Goal: Task Accomplishment & Management: Use online tool/utility

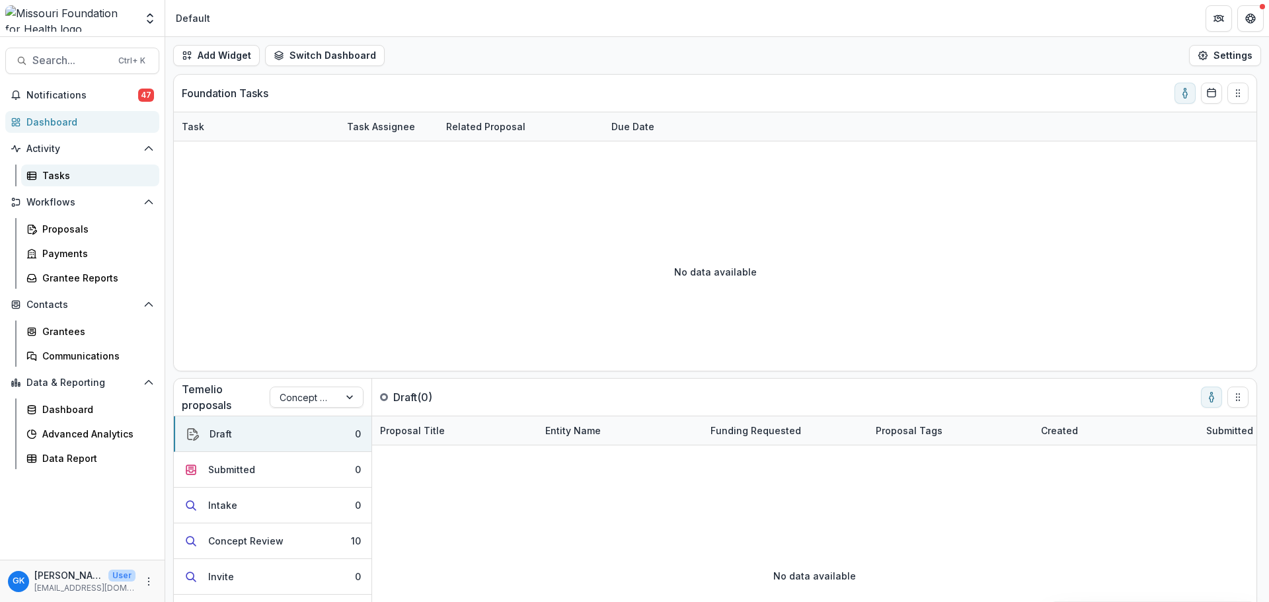
click at [56, 176] on div "Tasks" at bounding box center [95, 176] width 106 height 14
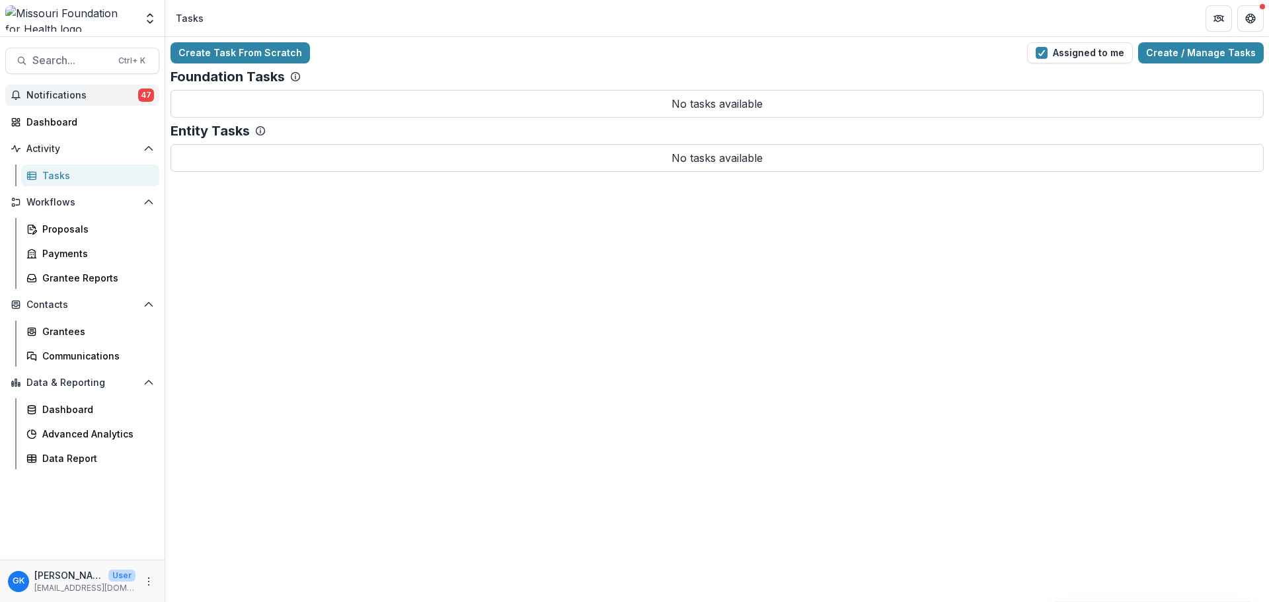
click at [101, 95] on span "Notifications" at bounding box center [82, 95] width 112 height 11
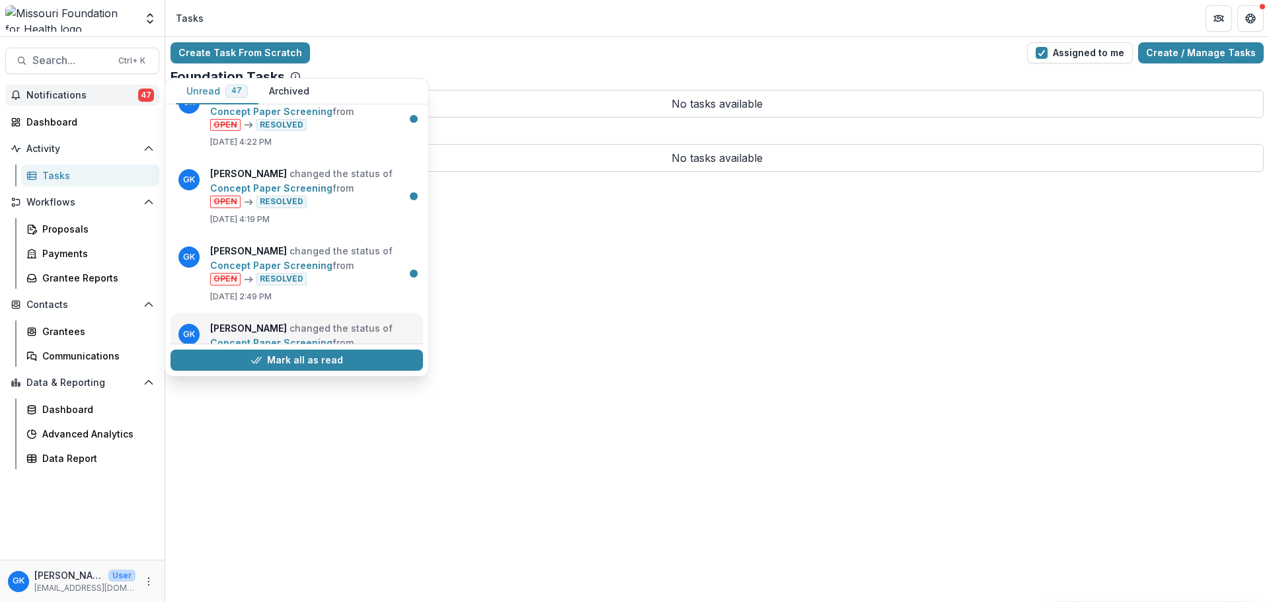
scroll to position [1319, 0]
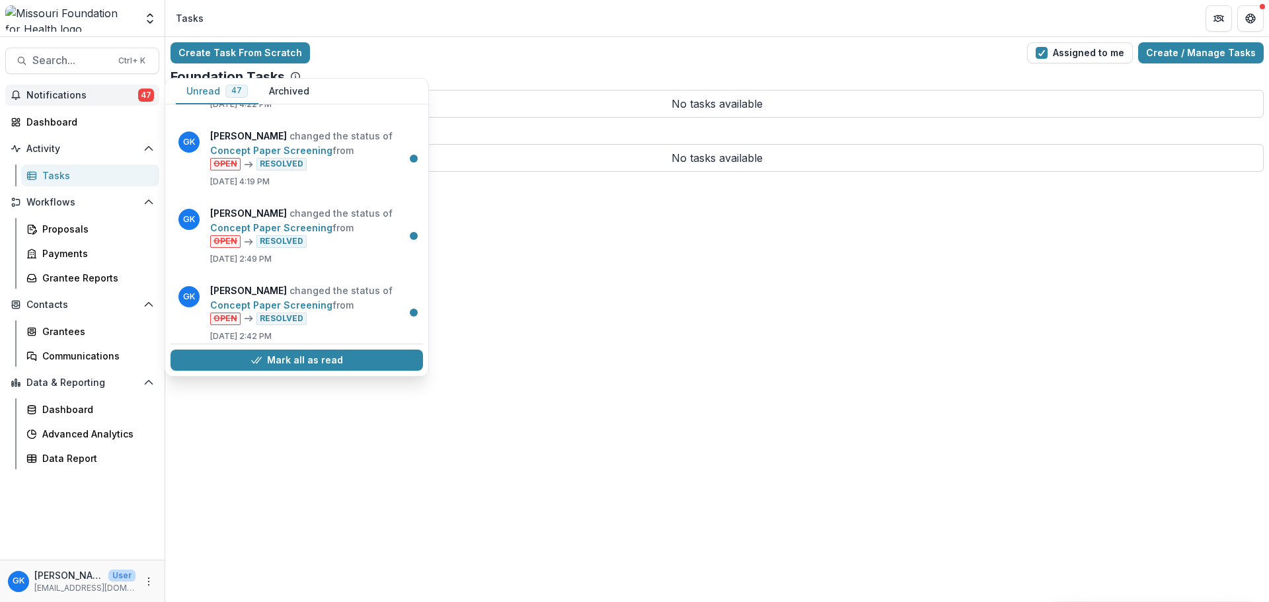
click at [628, 311] on div "Create Task From Scratch Assigned to me Create / Manage Tasks Foundation Tasks …" at bounding box center [717, 319] width 1104 height 565
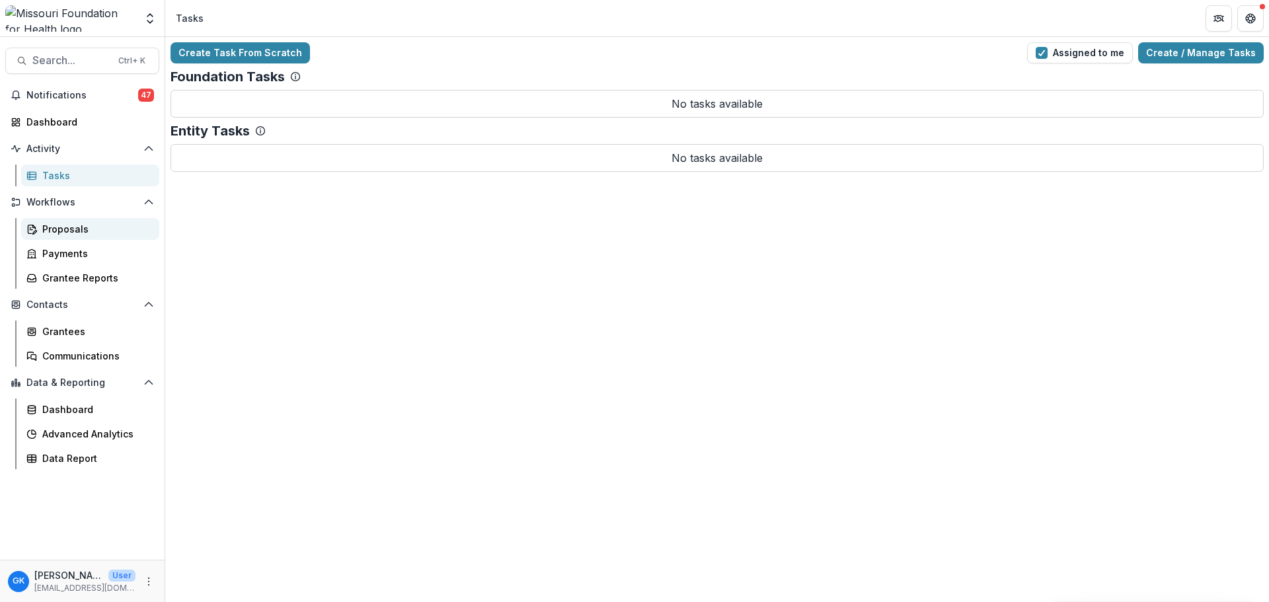
click at [77, 234] on div "Proposals" at bounding box center [95, 229] width 106 height 14
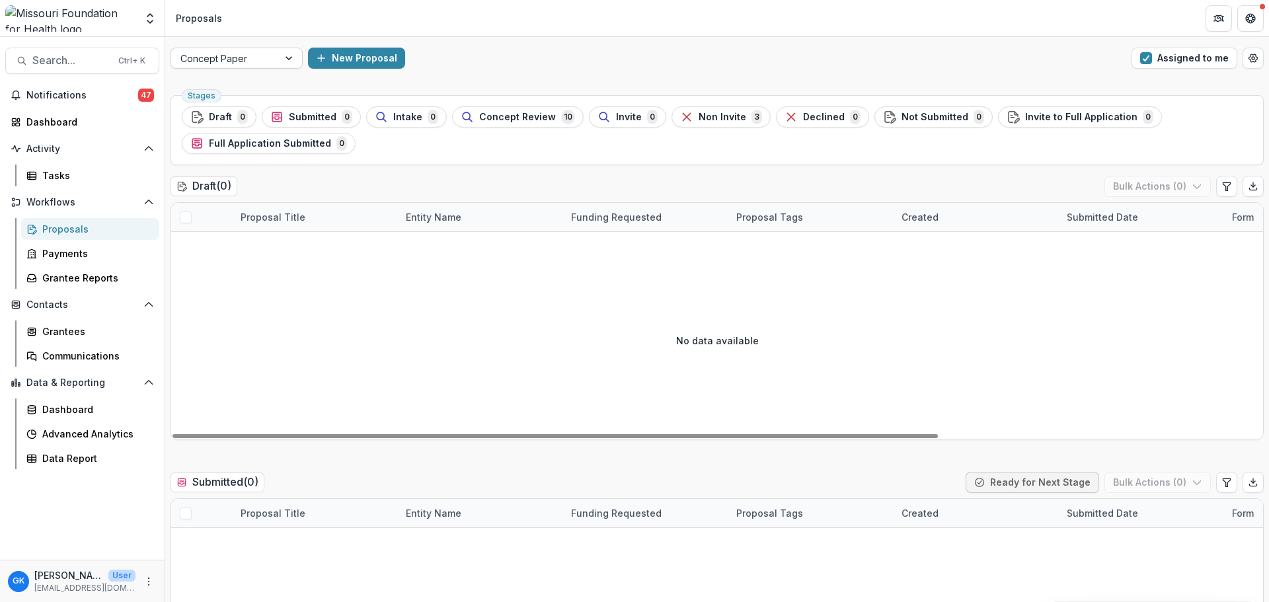
click at [271, 58] on div "Concept Paper" at bounding box center [224, 58] width 107 height 19
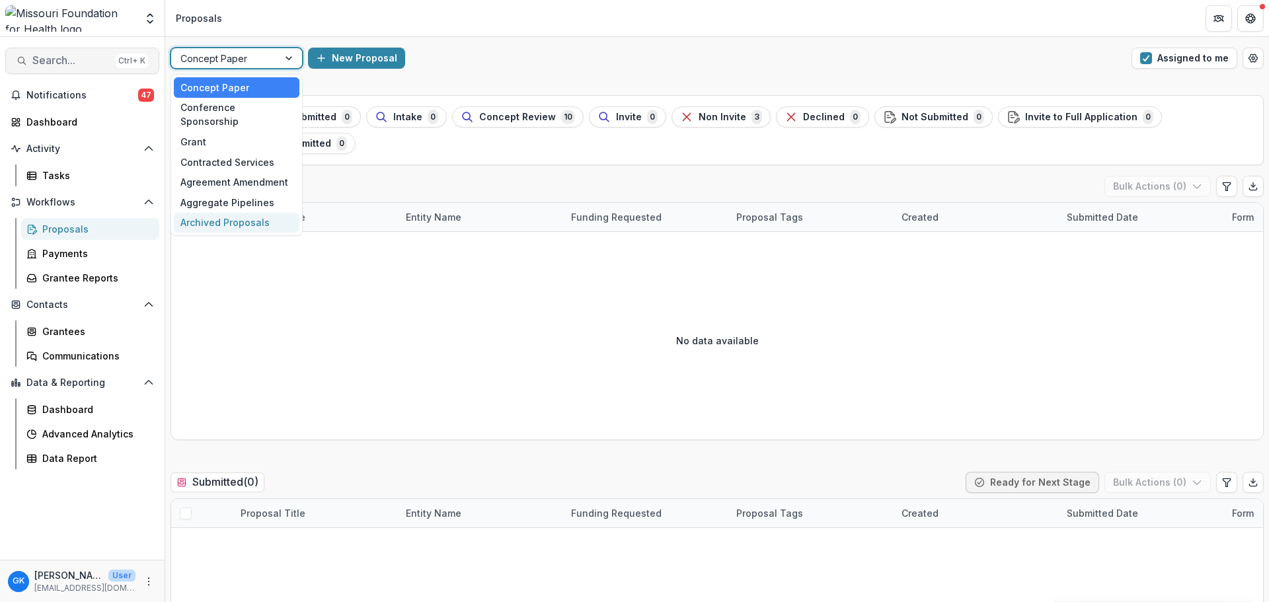
click at [103, 60] on span "Search..." at bounding box center [71, 60] width 78 height 13
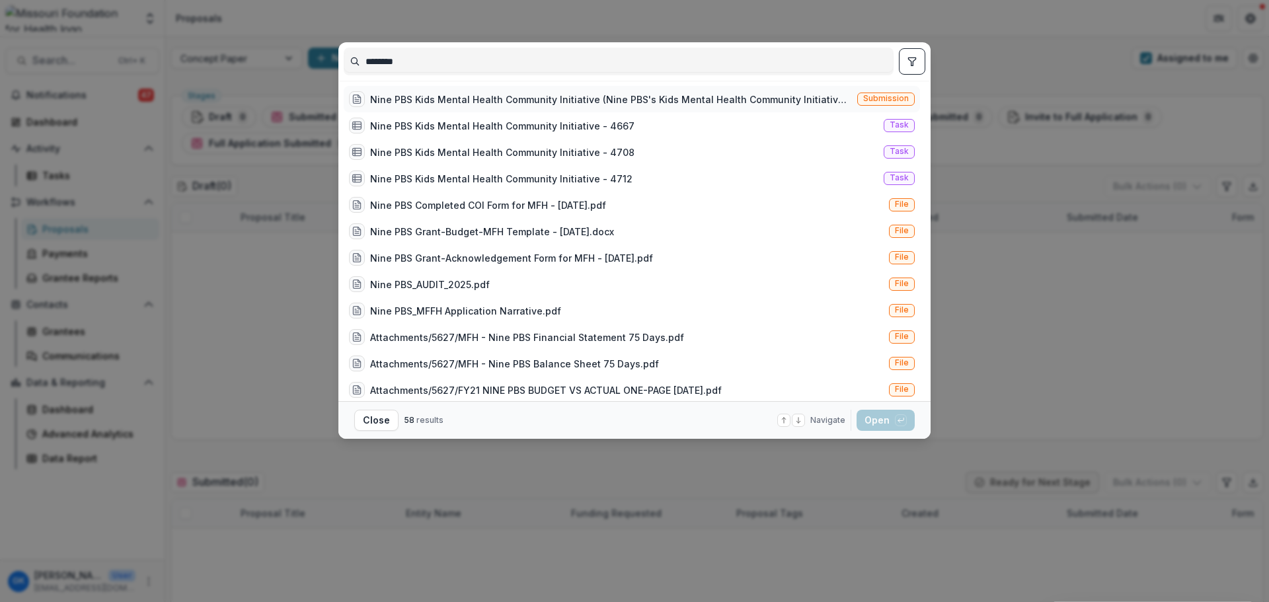
click at [871, 101] on span "Submission" at bounding box center [886, 98] width 46 height 9
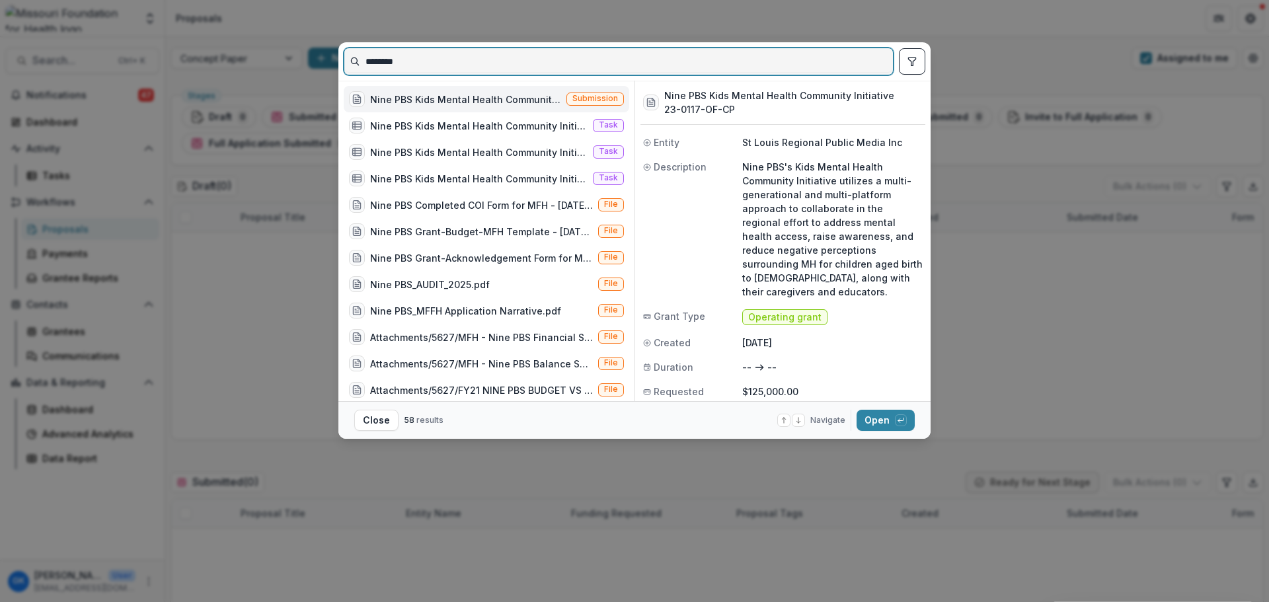
click at [403, 52] on input "********" at bounding box center [618, 61] width 549 height 21
click at [403, 51] on input "********" at bounding box center [618, 61] width 549 height 21
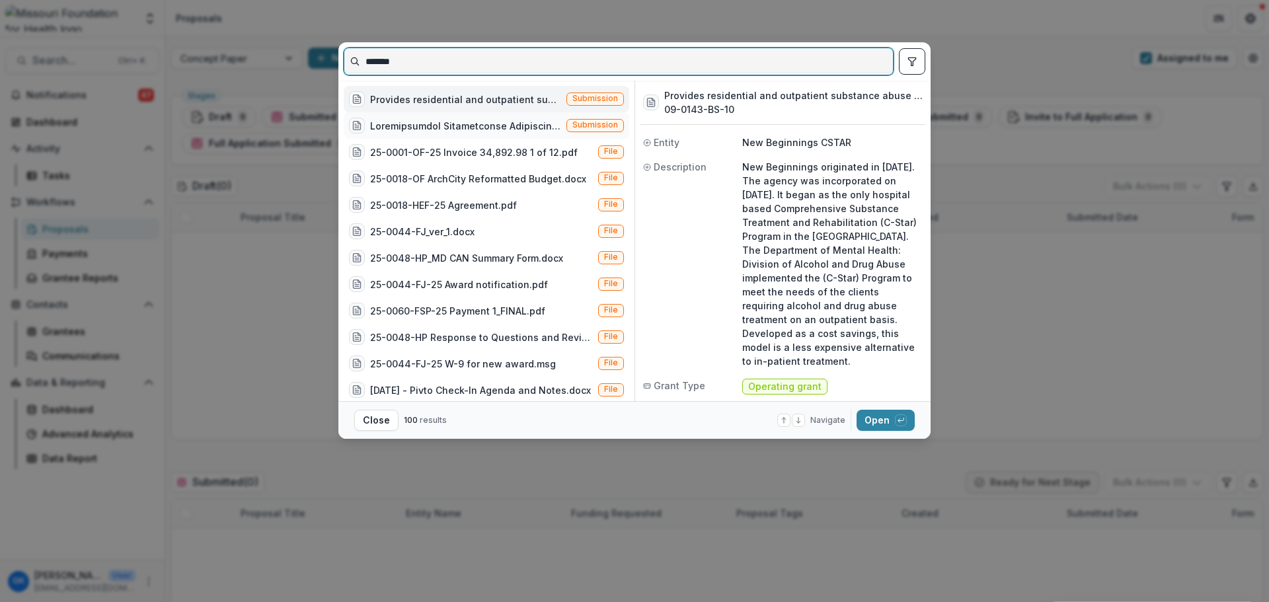
type input "*******"
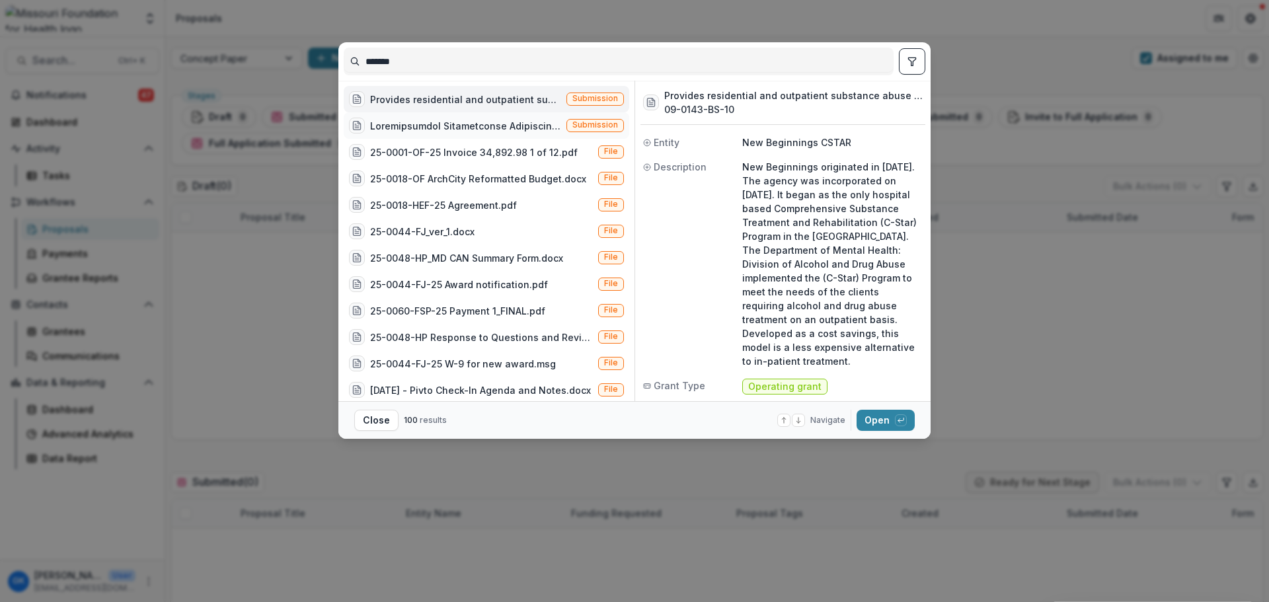
click at [501, 129] on div at bounding box center [465, 126] width 191 height 14
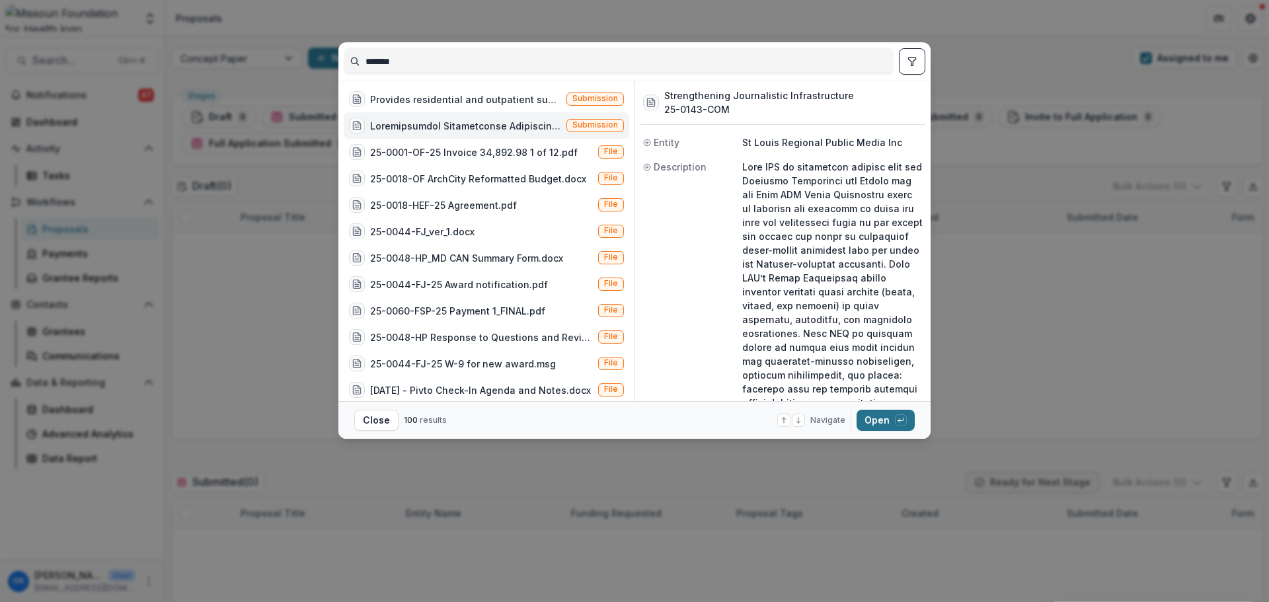
click at [883, 422] on button "Open with enter key" at bounding box center [886, 420] width 58 height 21
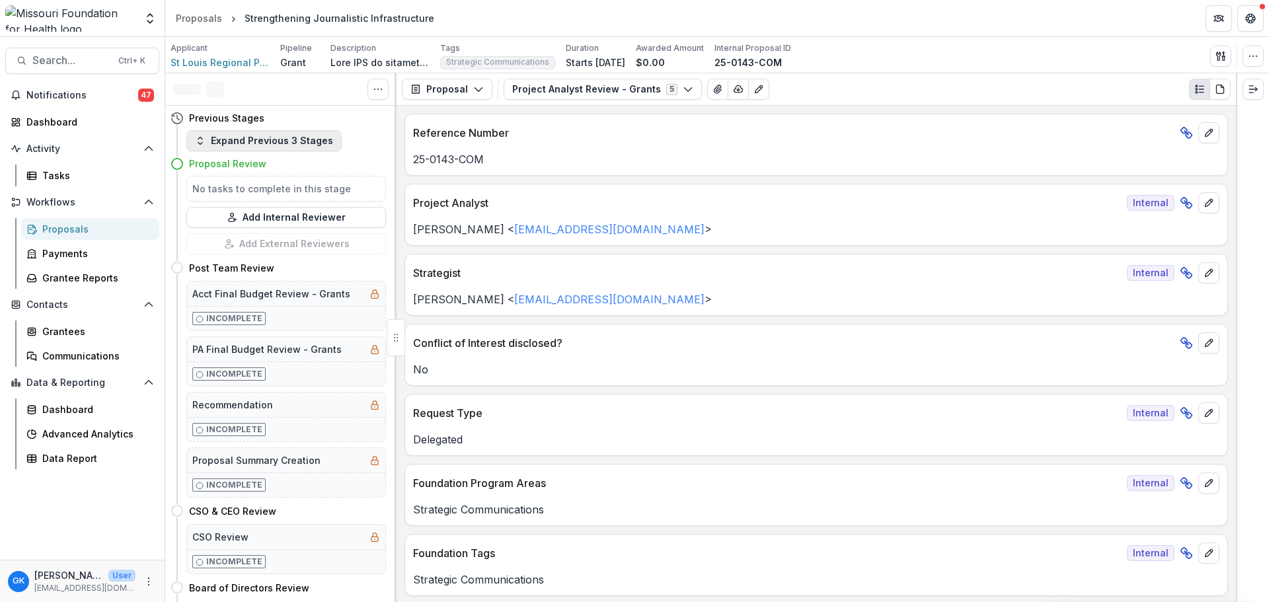
click at [247, 136] on button "Expand Previous 3 Stages" at bounding box center [263, 140] width 155 height 21
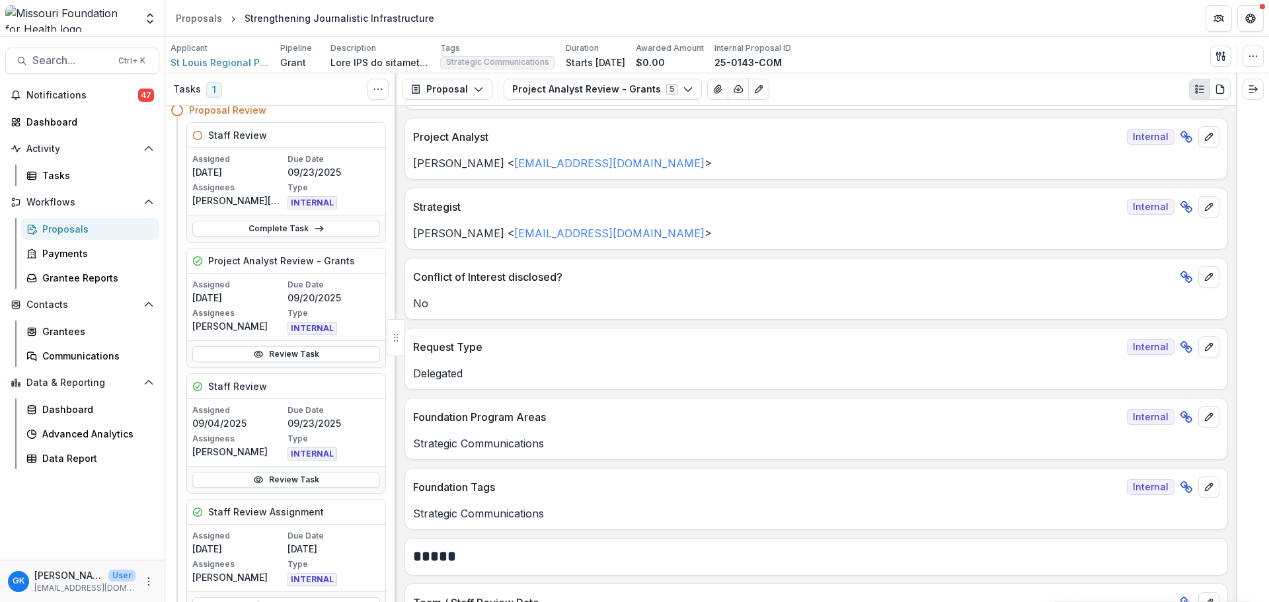
scroll to position [595, 0]
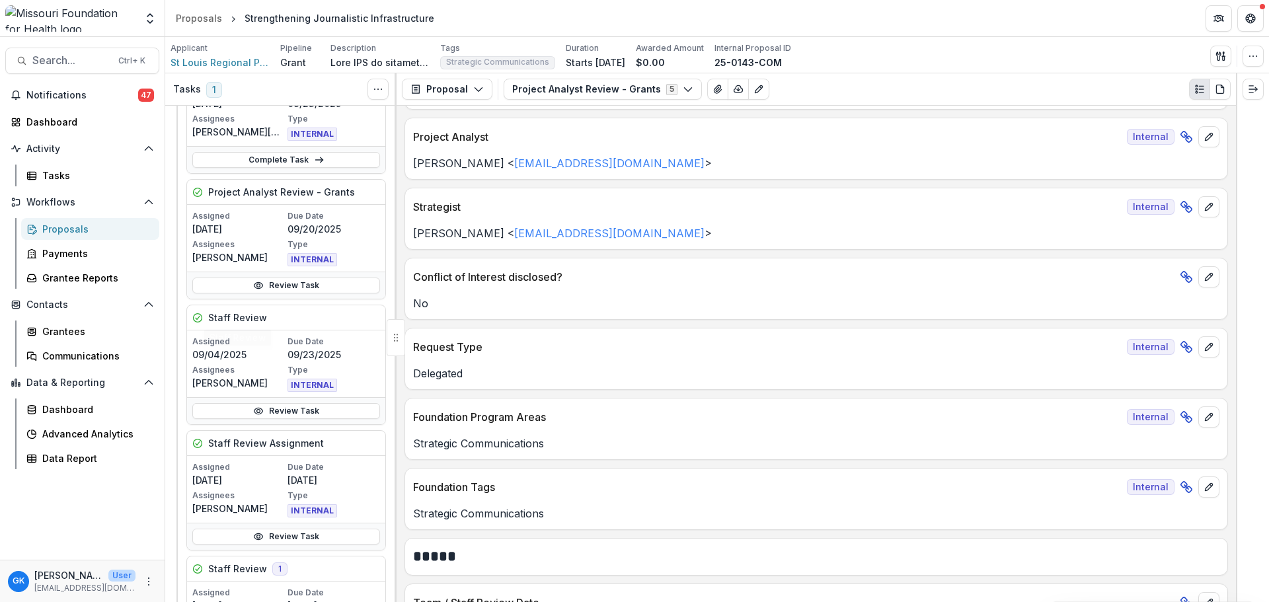
click at [217, 321] on h5 "Staff Review" at bounding box center [237, 318] width 59 height 14
click at [281, 415] on link "Review Task" at bounding box center [286, 411] width 188 height 16
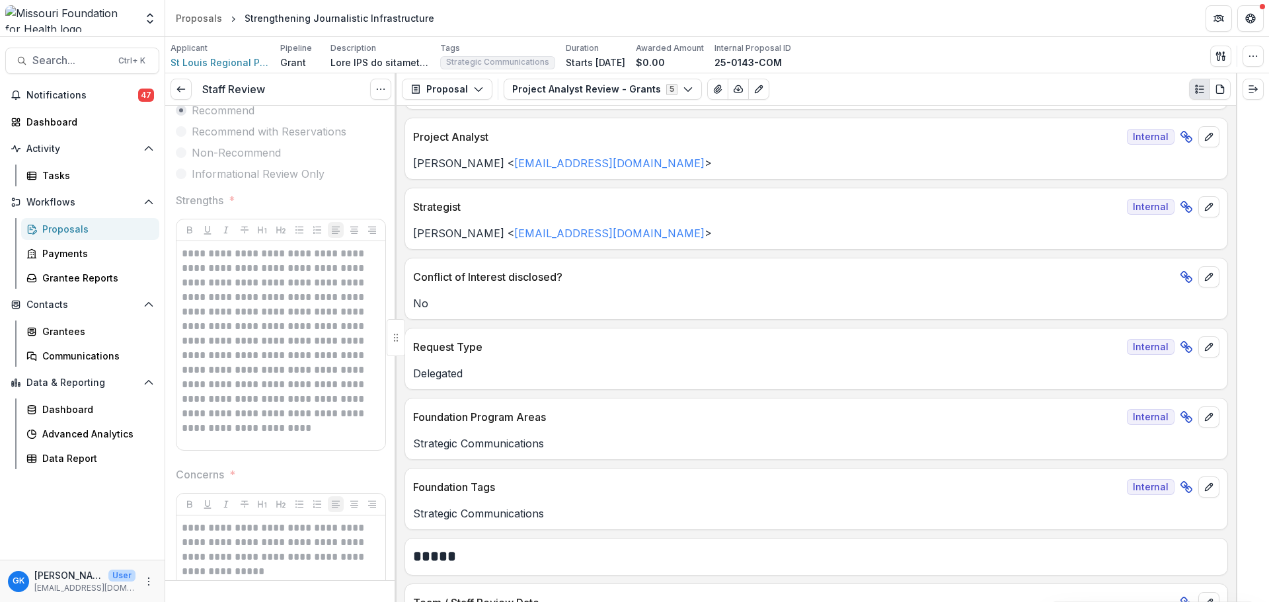
scroll to position [132, 0]
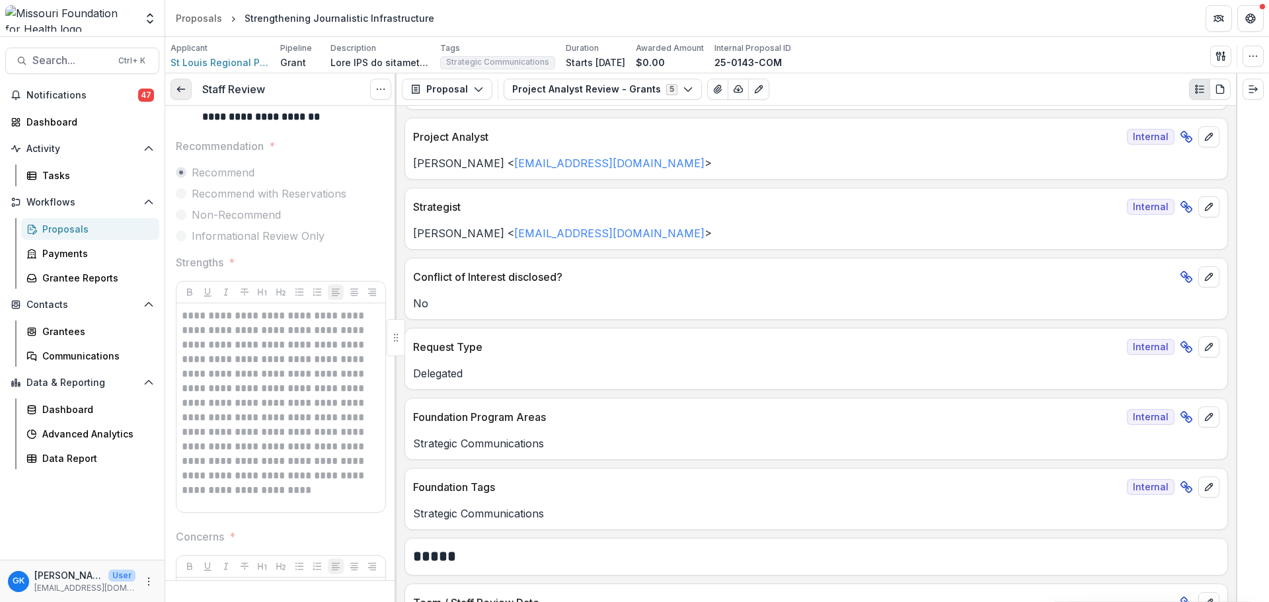
click at [175, 85] on link at bounding box center [181, 89] width 21 height 21
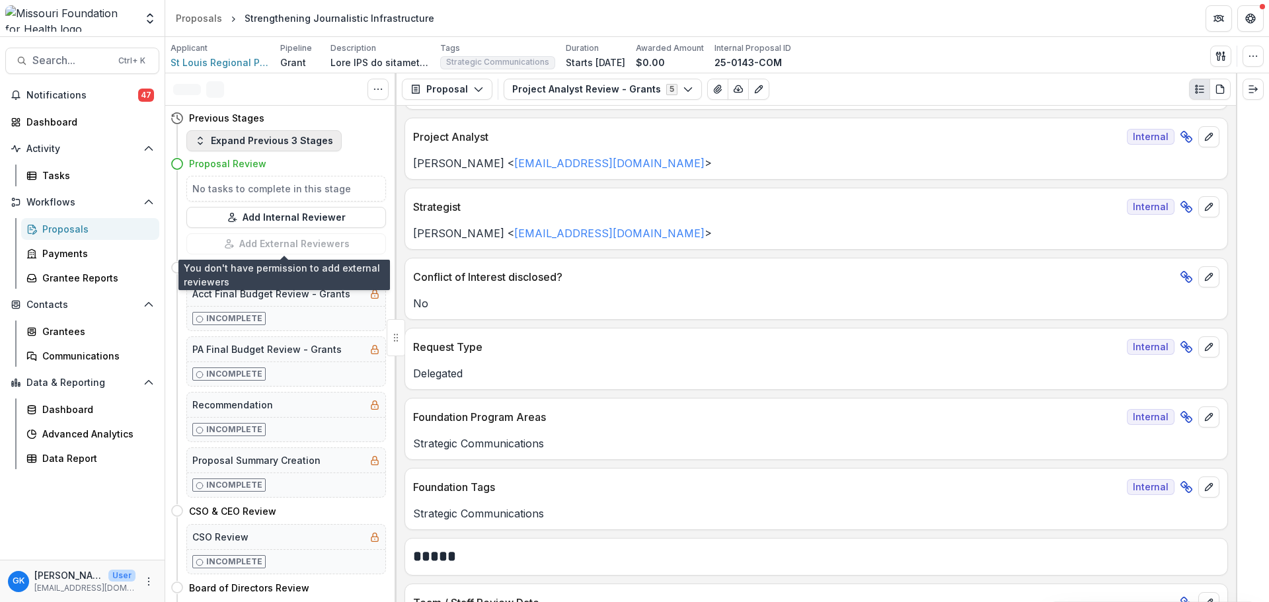
click at [242, 142] on button "Expand Previous 3 Stages" at bounding box center [263, 140] width 155 height 21
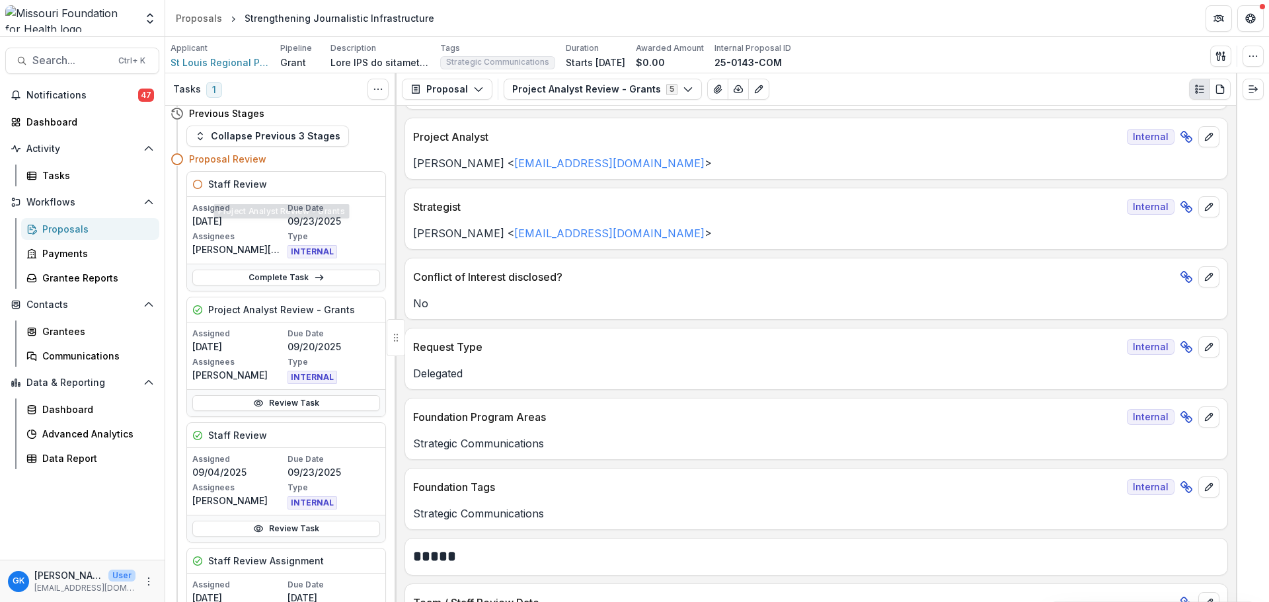
scroll to position [595, 0]
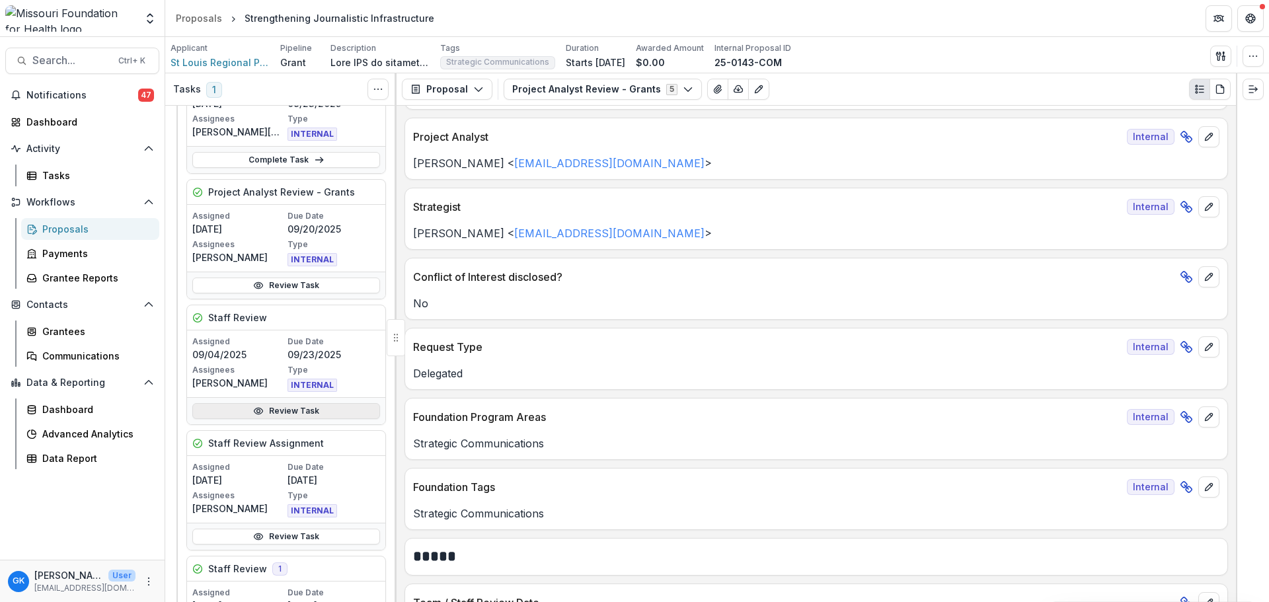
click at [217, 412] on link "Review Task" at bounding box center [286, 411] width 188 height 16
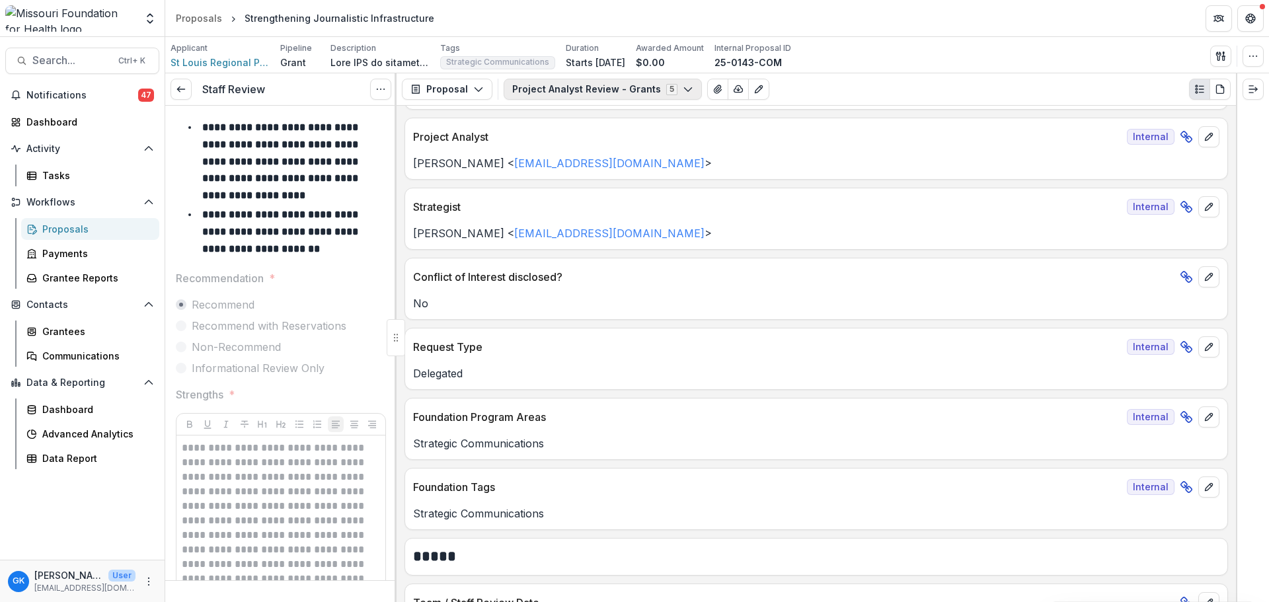
click at [543, 83] on button "Project Analyst Review - Grants 5" at bounding box center [603, 89] width 198 height 21
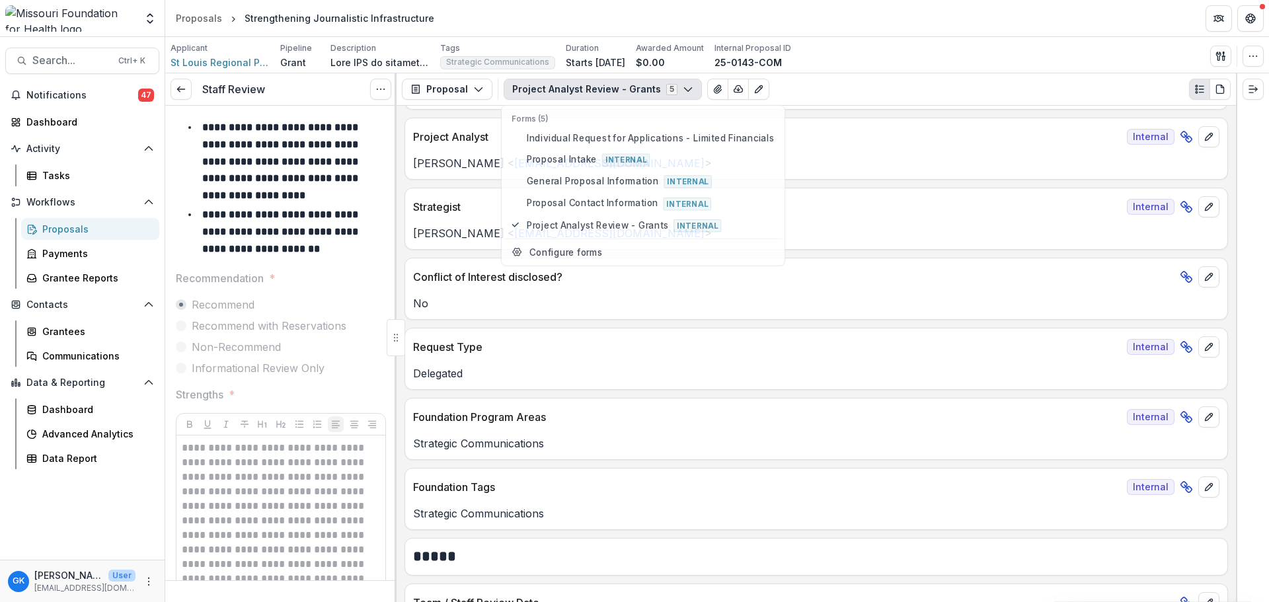
click at [543, 83] on button "Project Analyst Review - Grants 5" at bounding box center [603, 89] width 198 height 21
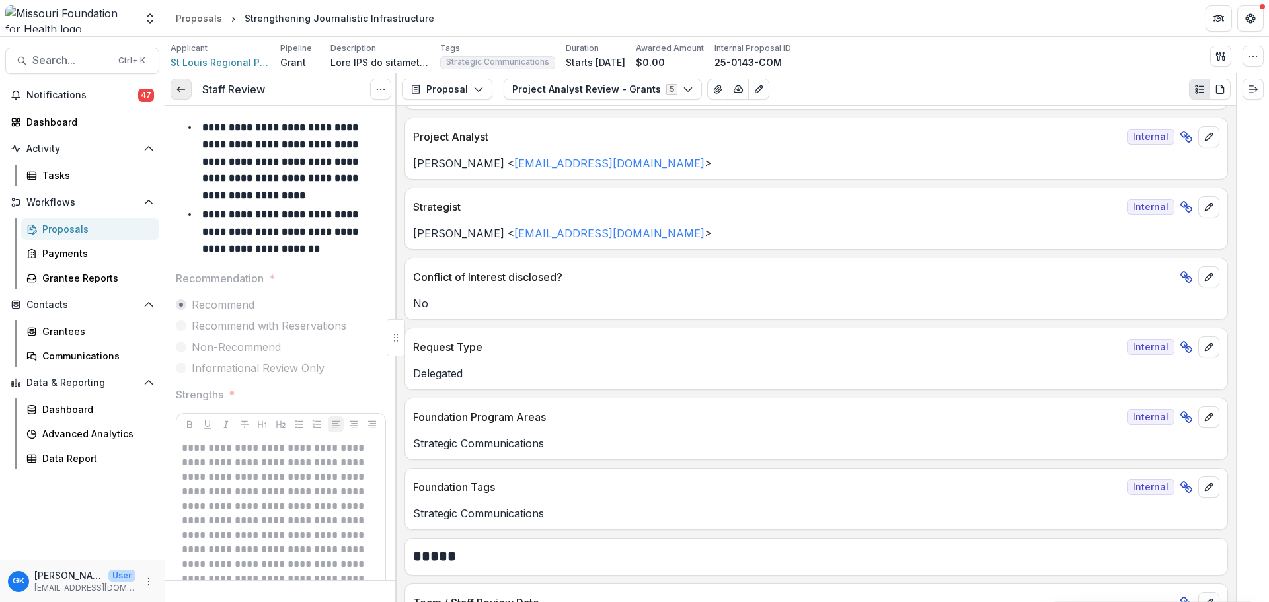
click at [173, 95] on link at bounding box center [181, 89] width 21 height 21
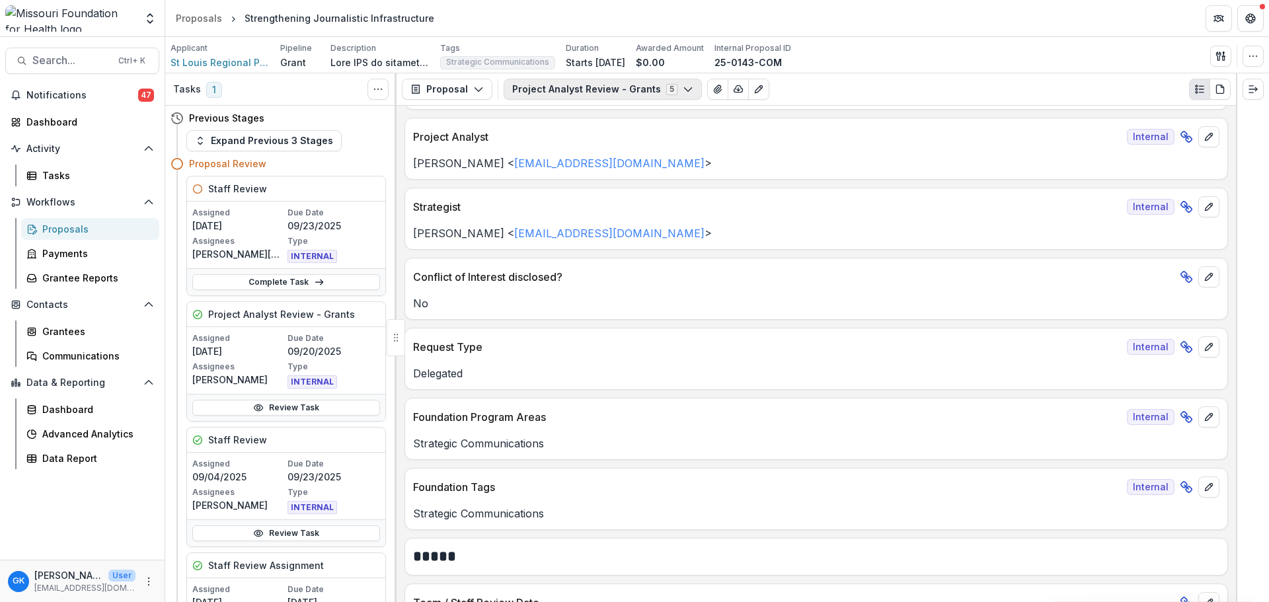
click at [646, 96] on button "Project Analyst Review - Grants 5" at bounding box center [603, 89] width 198 height 21
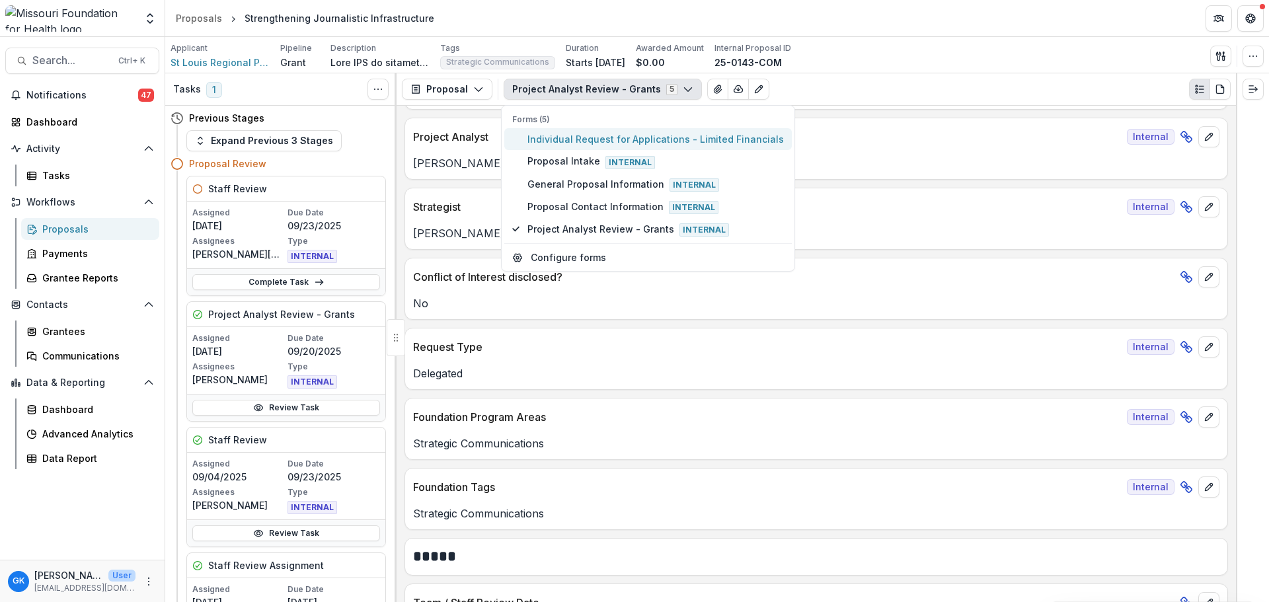
click at [603, 140] on span "Individual Request for Applications - Limited Financials" at bounding box center [655, 139] width 256 height 14
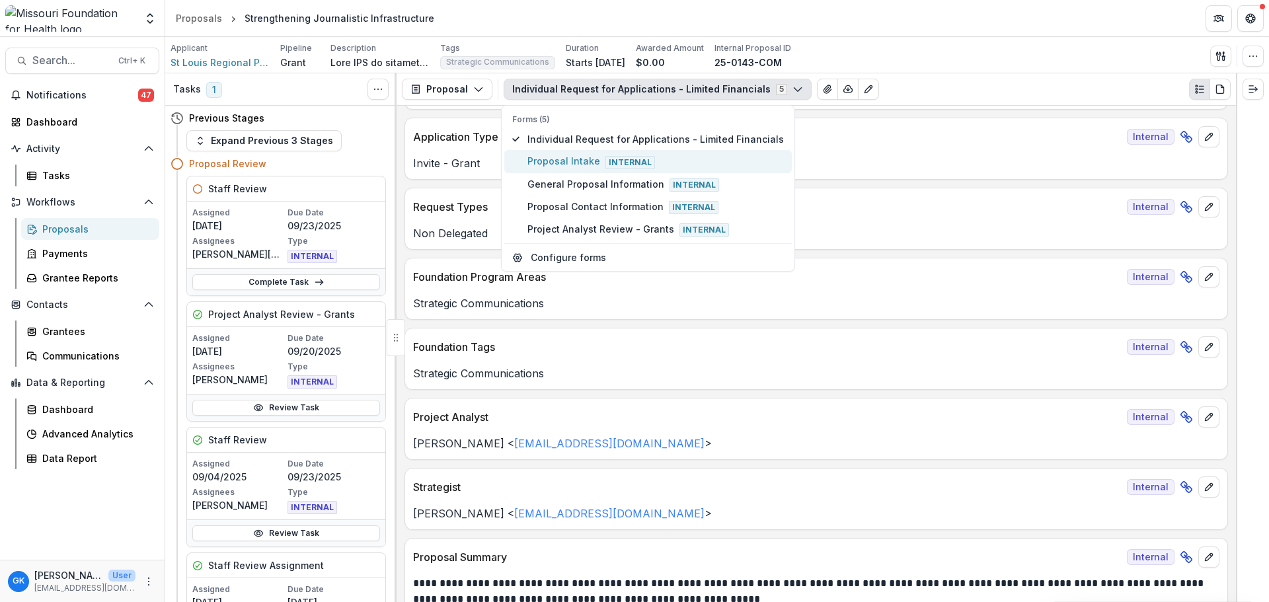
click at [538, 155] on span "Proposal Intake Internal" at bounding box center [655, 161] width 256 height 15
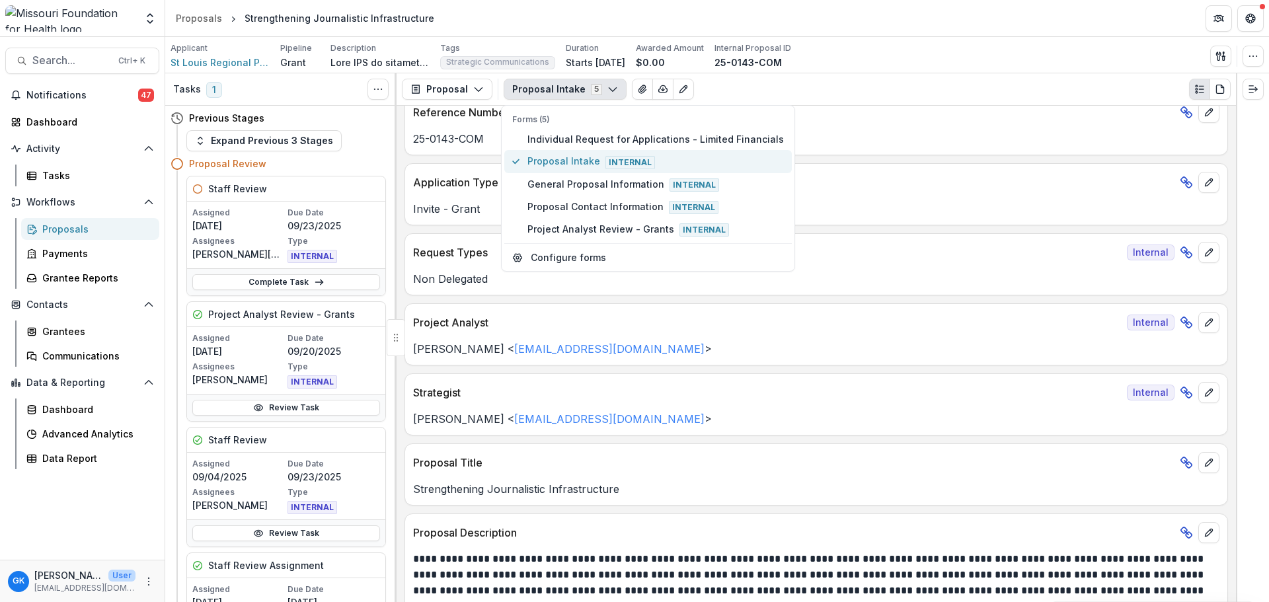
scroll to position [87, 0]
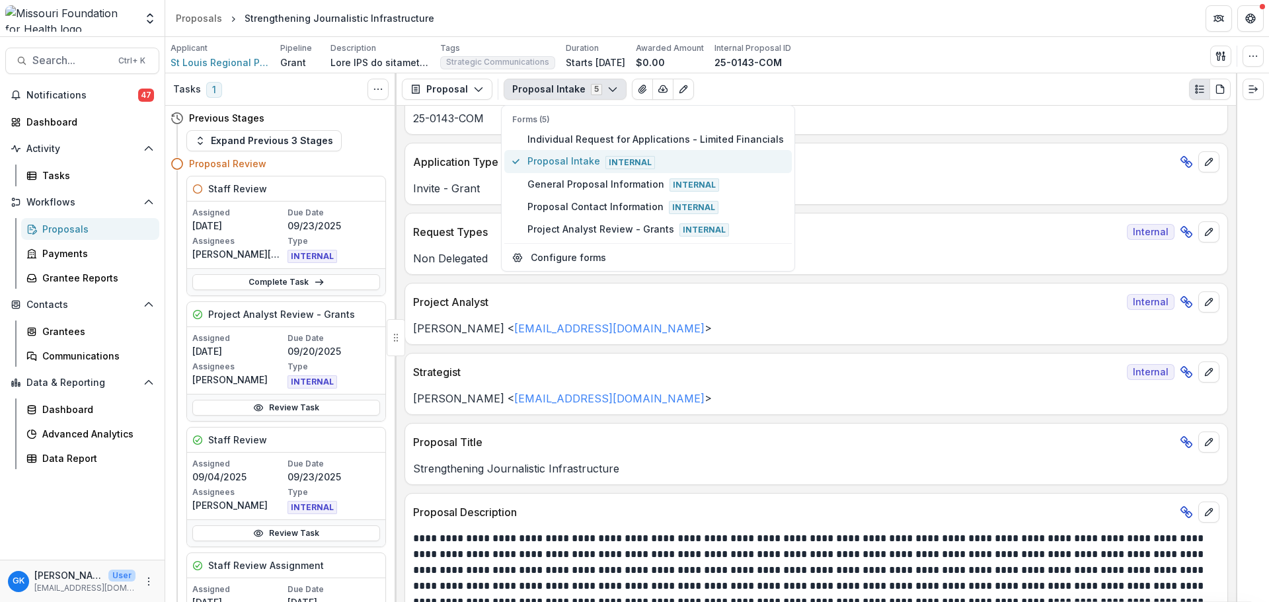
click at [538, 155] on span "Proposal Intake Internal" at bounding box center [655, 161] width 256 height 15
click at [1109, 35] on header "Proposals Strengthening Journalistic Infrastructure" at bounding box center [717, 18] width 1104 height 36
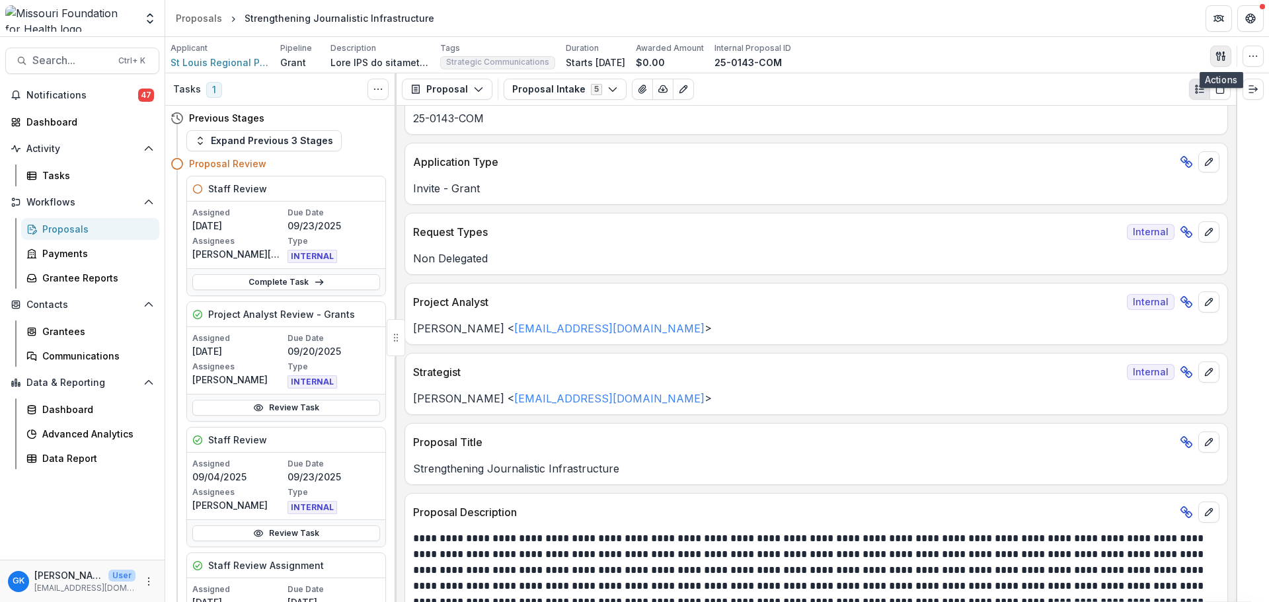
click at [1216, 53] on icon "button" at bounding box center [1218, 56] width 5 height 9
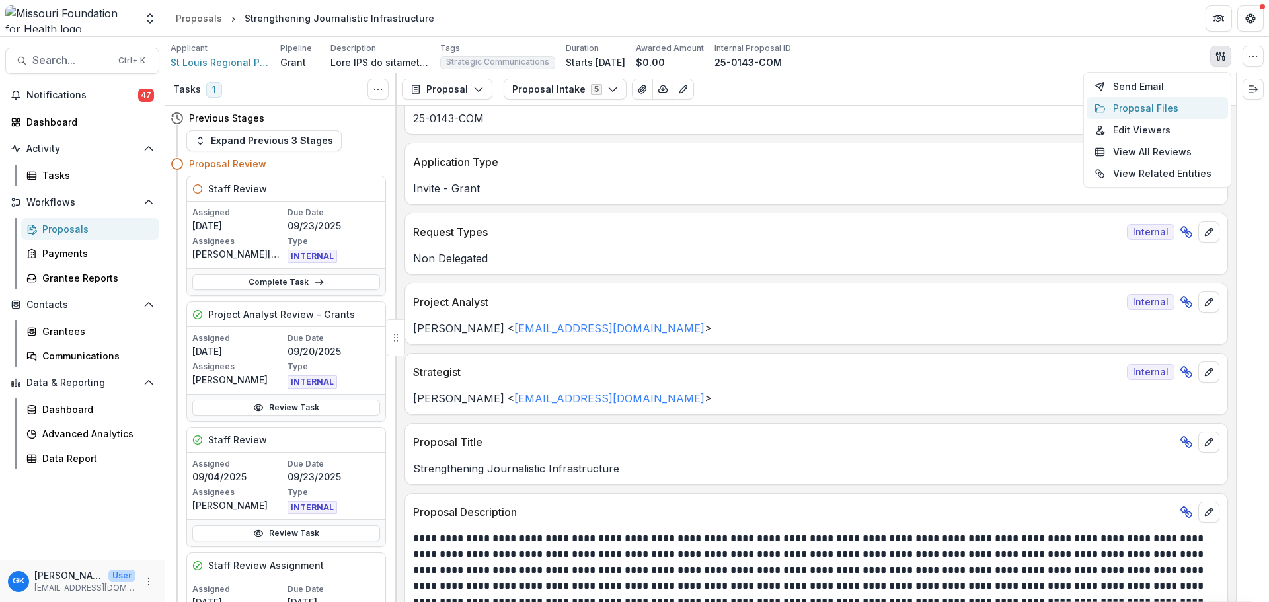
click at [1152, 110] on button "Proposal Files" at bounding box center [1157, 108] width 141 height 22
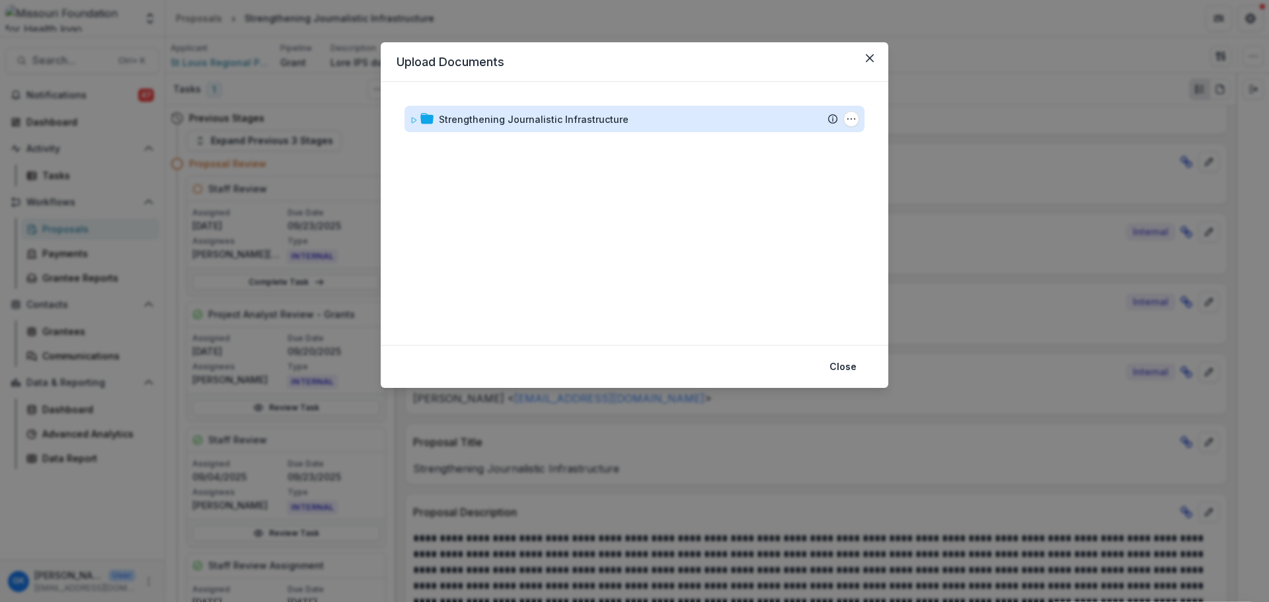
click at [522, 119] on div "Strengthening Journalistic Infrastructure" at bounding box center [534, 119] width 190 height 14
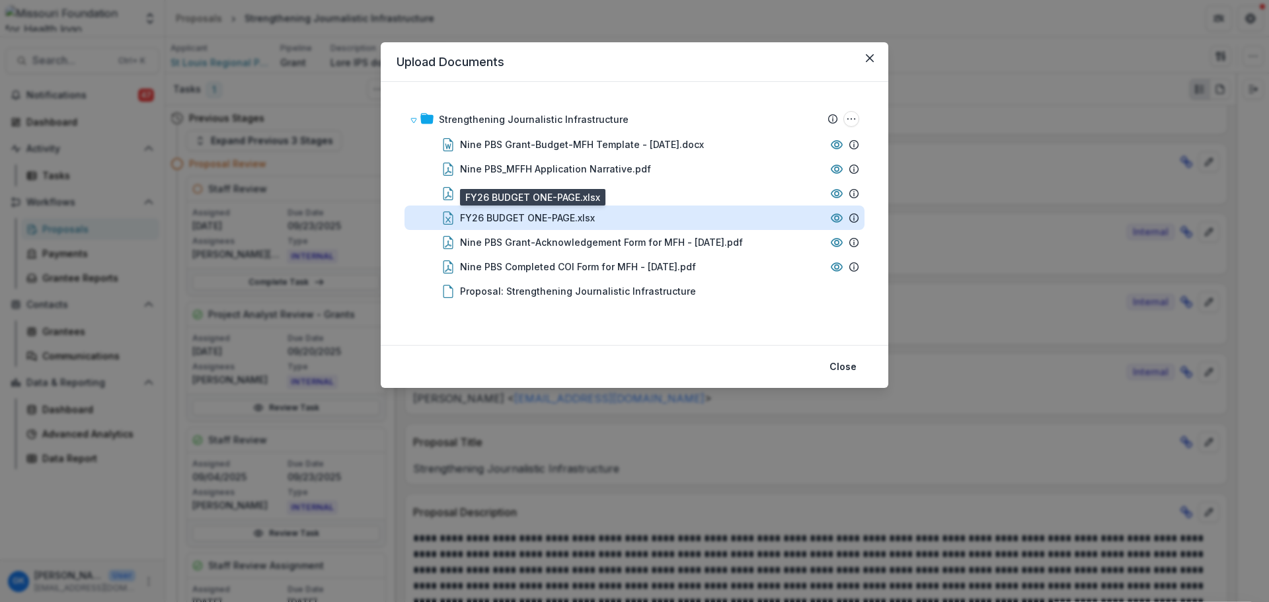
click at [492, 220] on div "FY26 BUDGET ONE-PAGE.xlsx" at bounding box center [527, 218] width 135 height 14
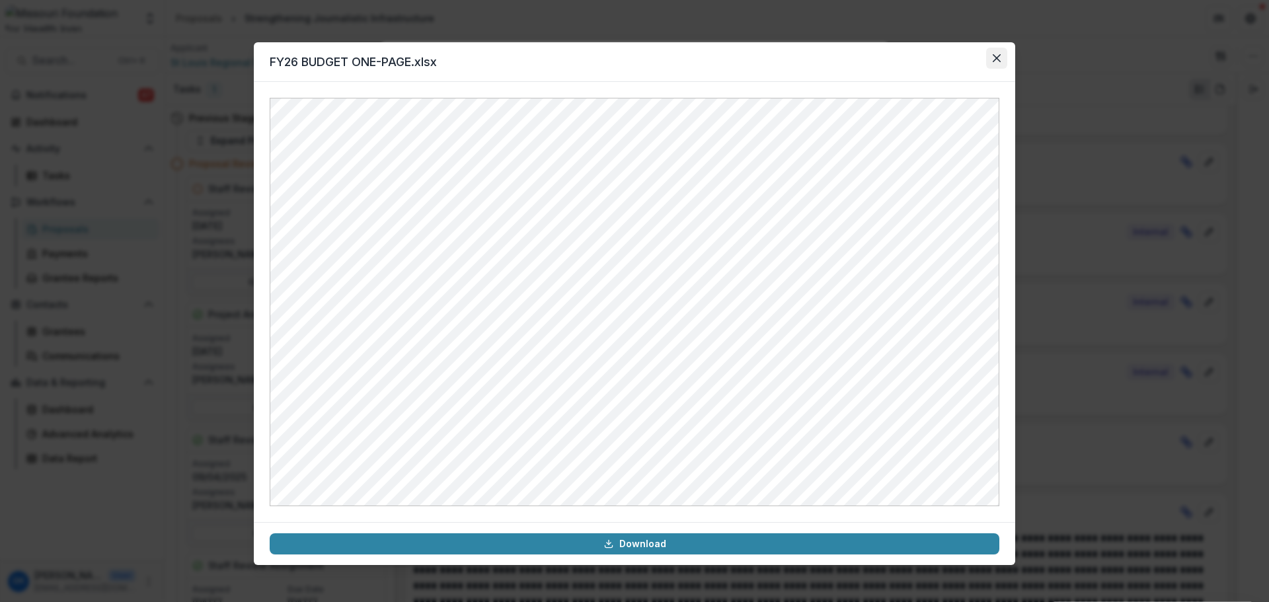
click at [998, 58] on icon "Close" at bounding box center [997, 58] width 8 height 8
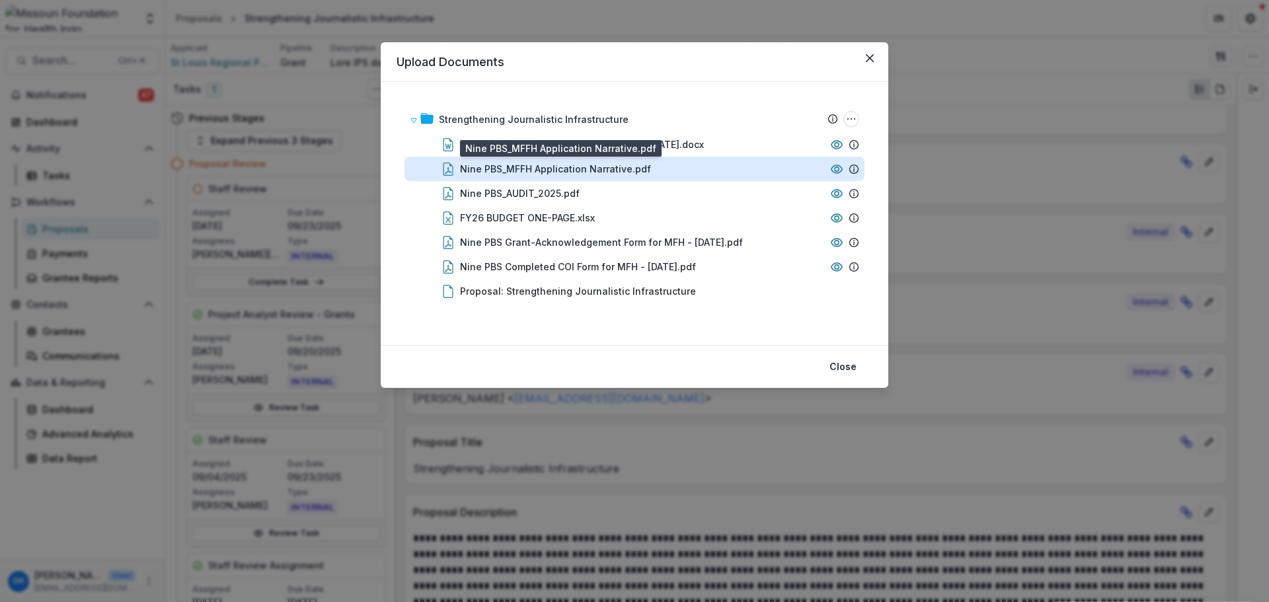
click at [590, 167] on div "Nine PBS_MFFH Application Narrative.pdf" at bounding box center [555, 169] width 191 height 14
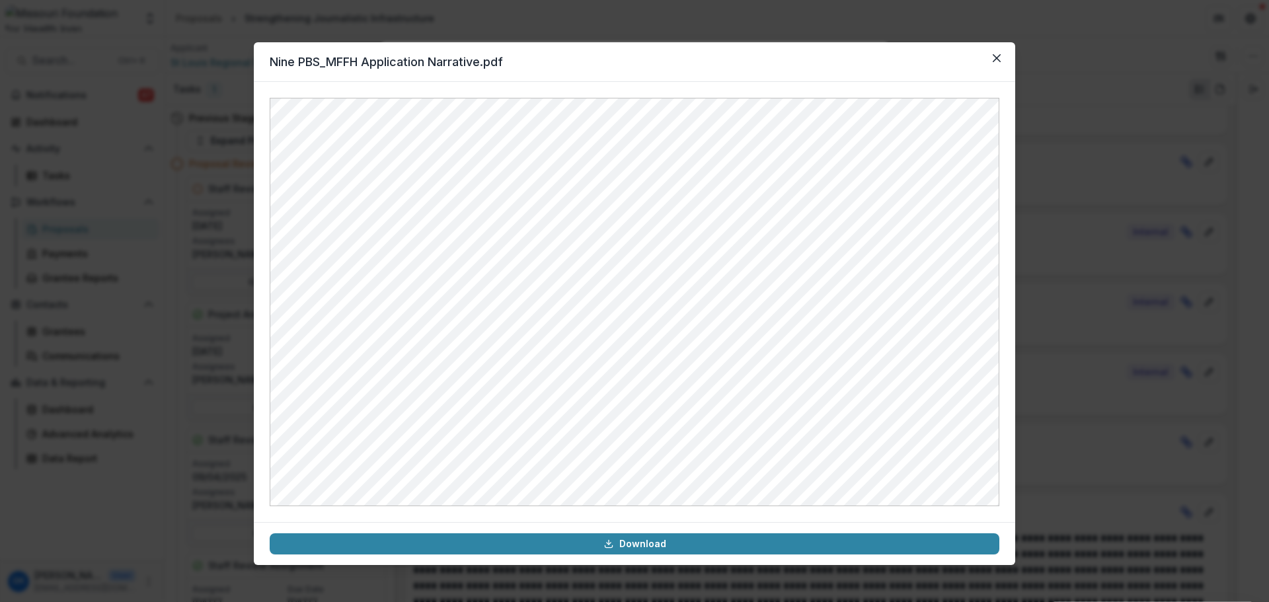
click at [210, 369] on div "Nine PBS_MFFH Application Narrative.pdf Download" at bounding box center [634, 301] width 1269 height 602
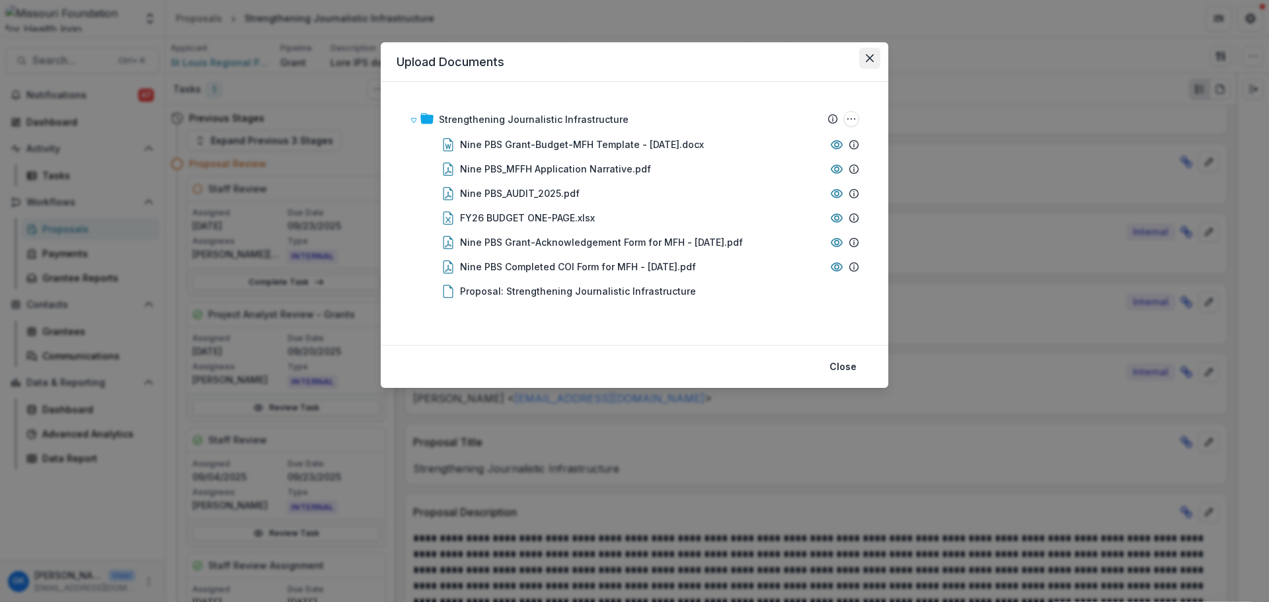
click at [870, 56] on icon "Close" at bounding box center [870, 58] width 8 height 8
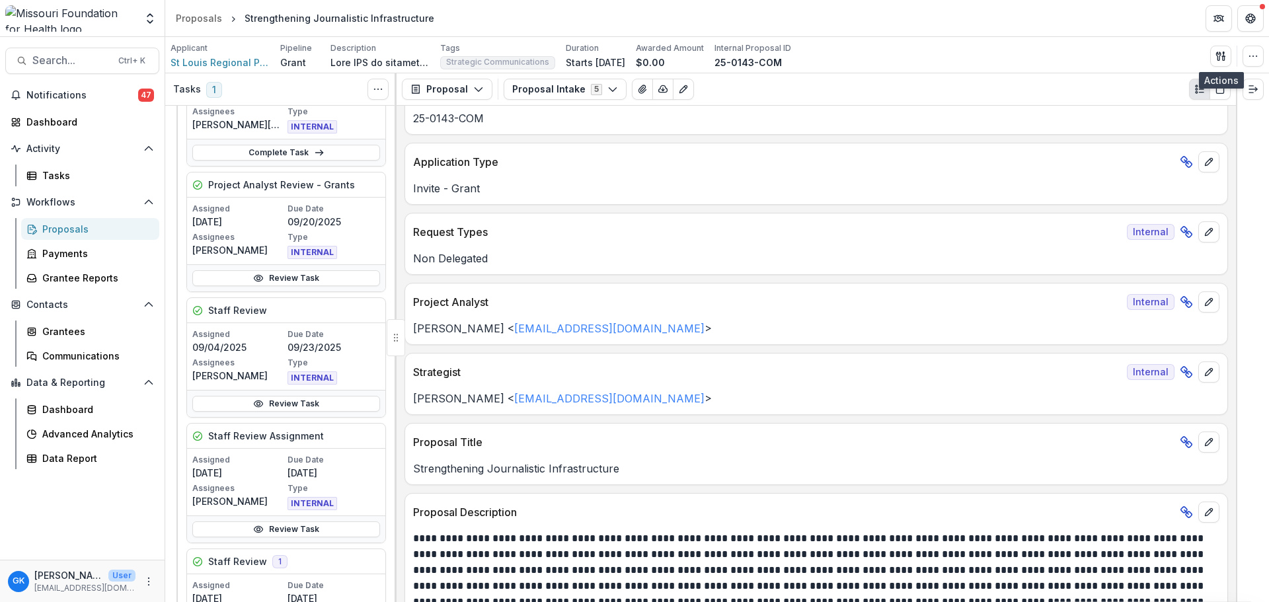
scroll to position [132, 0]
click at [269, 406] on link "Review Task" at bounding box center [286, 401] width 188 height 16
